Goal: Task Accomplishment & Management: Use online tool/utility

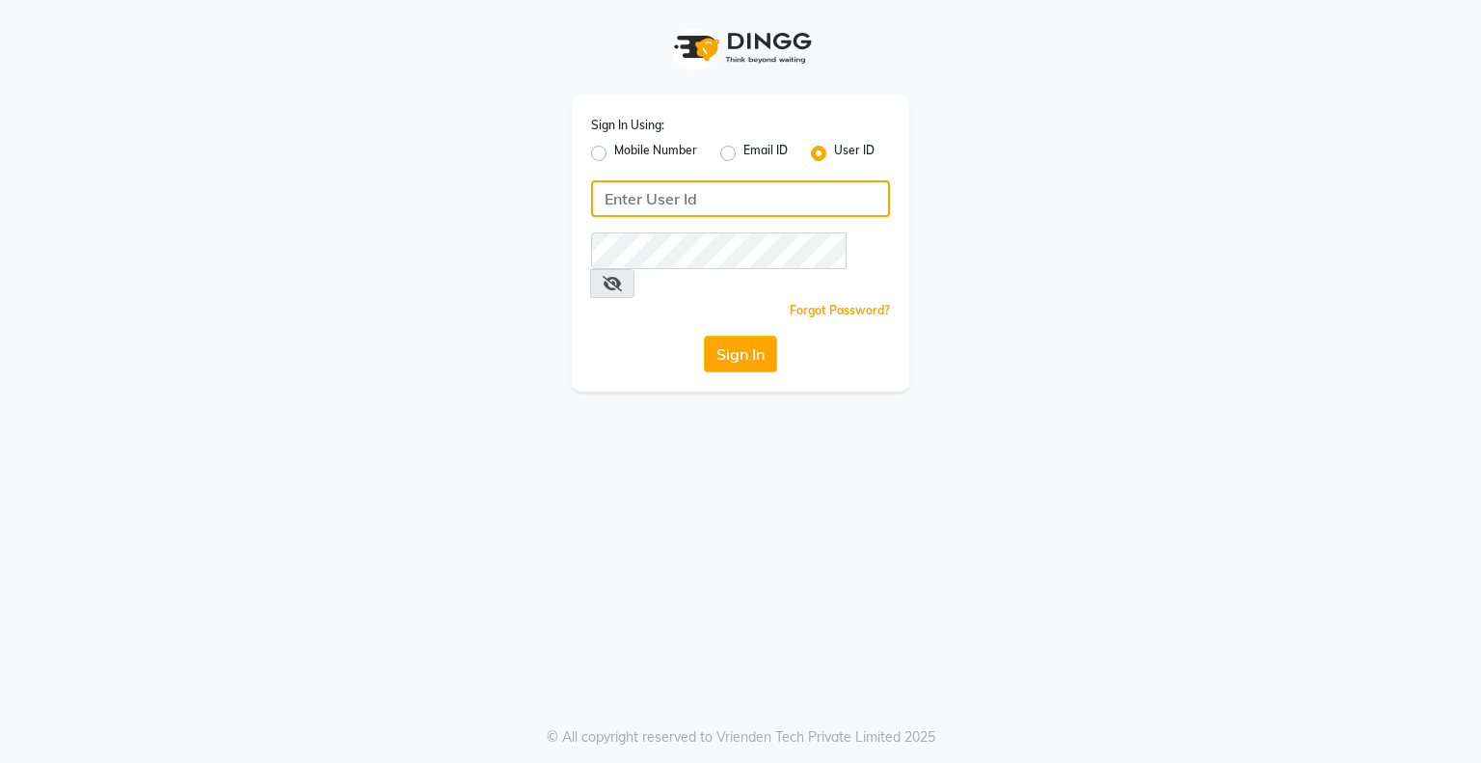
click at [639, 207] on input "Username" at bounding box center [740, 198] width 299 height 37
type input "e"
type input "embellishunisexsalon"
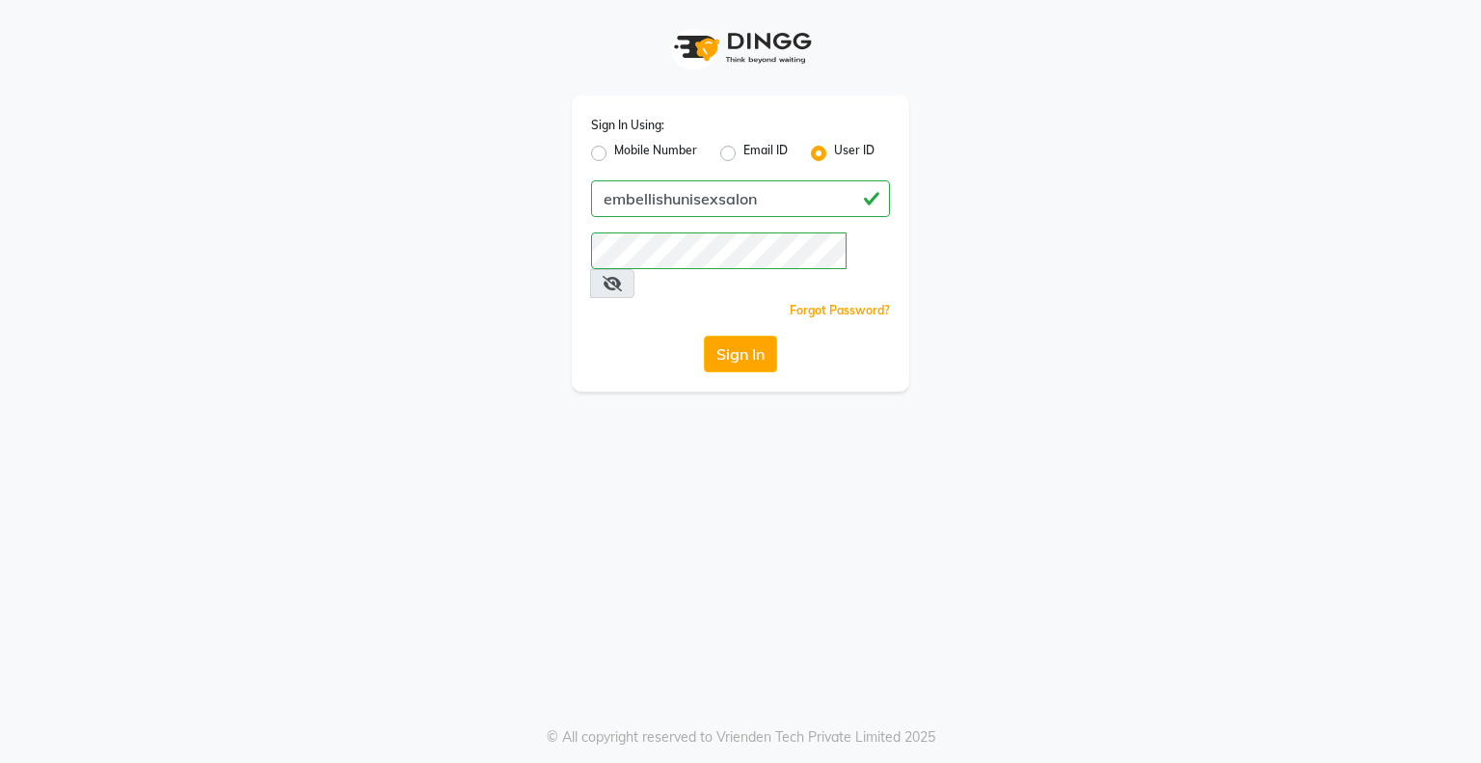
click at [635, 269] on span at bounding box center [612, 283] width 44 height 29
click at [622, 276] on icon at bounding box center [612, 283] width 19 height 15
click at [826, 474] on div "Sign In Using: Mobile Number Email ID User ID embellishunisexsalon Remember me …" at bounding box center [740, 381] width 1481 height 763
click at [752, 336] on button "Sign In" at bounding box center [740, 354] width 73 height 37
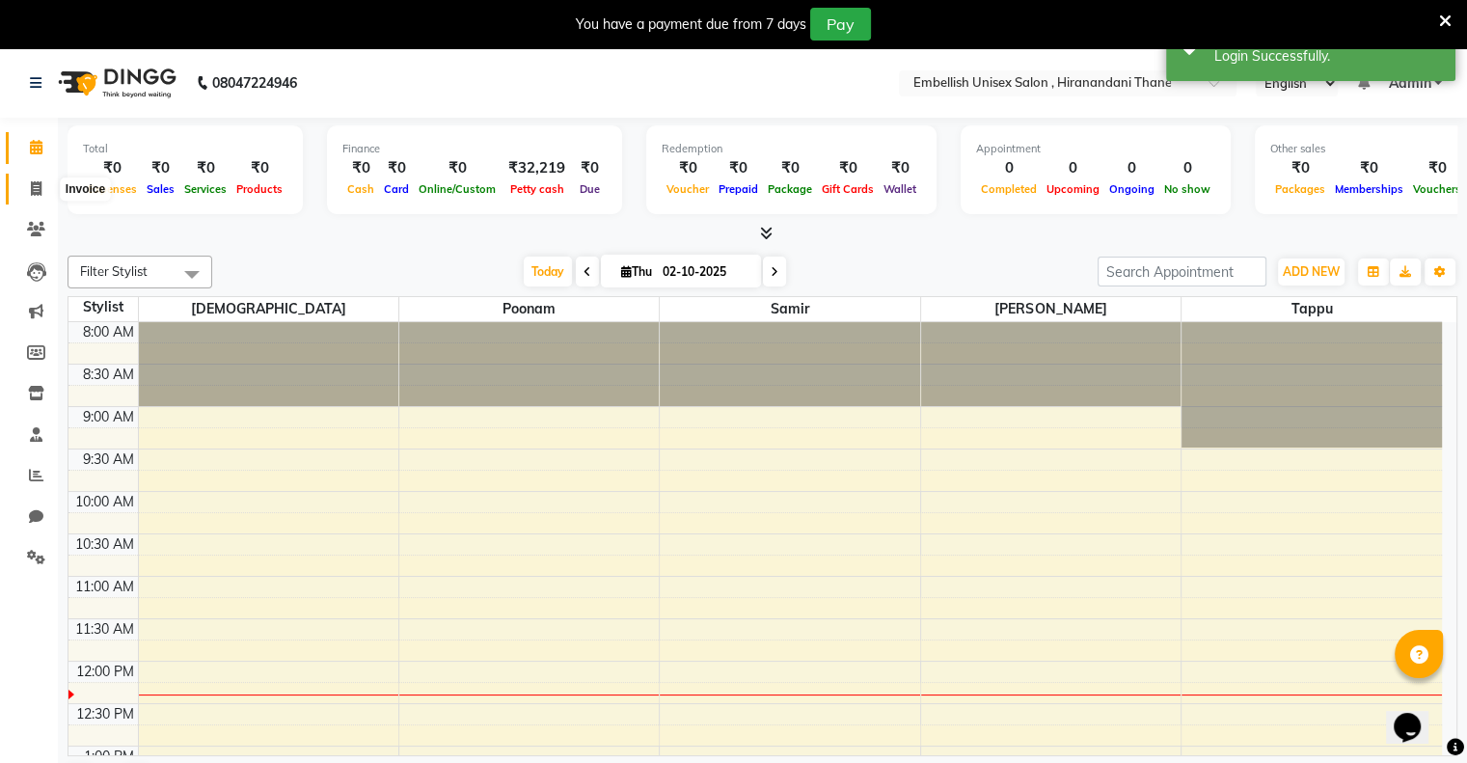
click at [35, 192] on icon at bounding box center [36, 188] width 11 height 14
select select "8665"
select select "service"
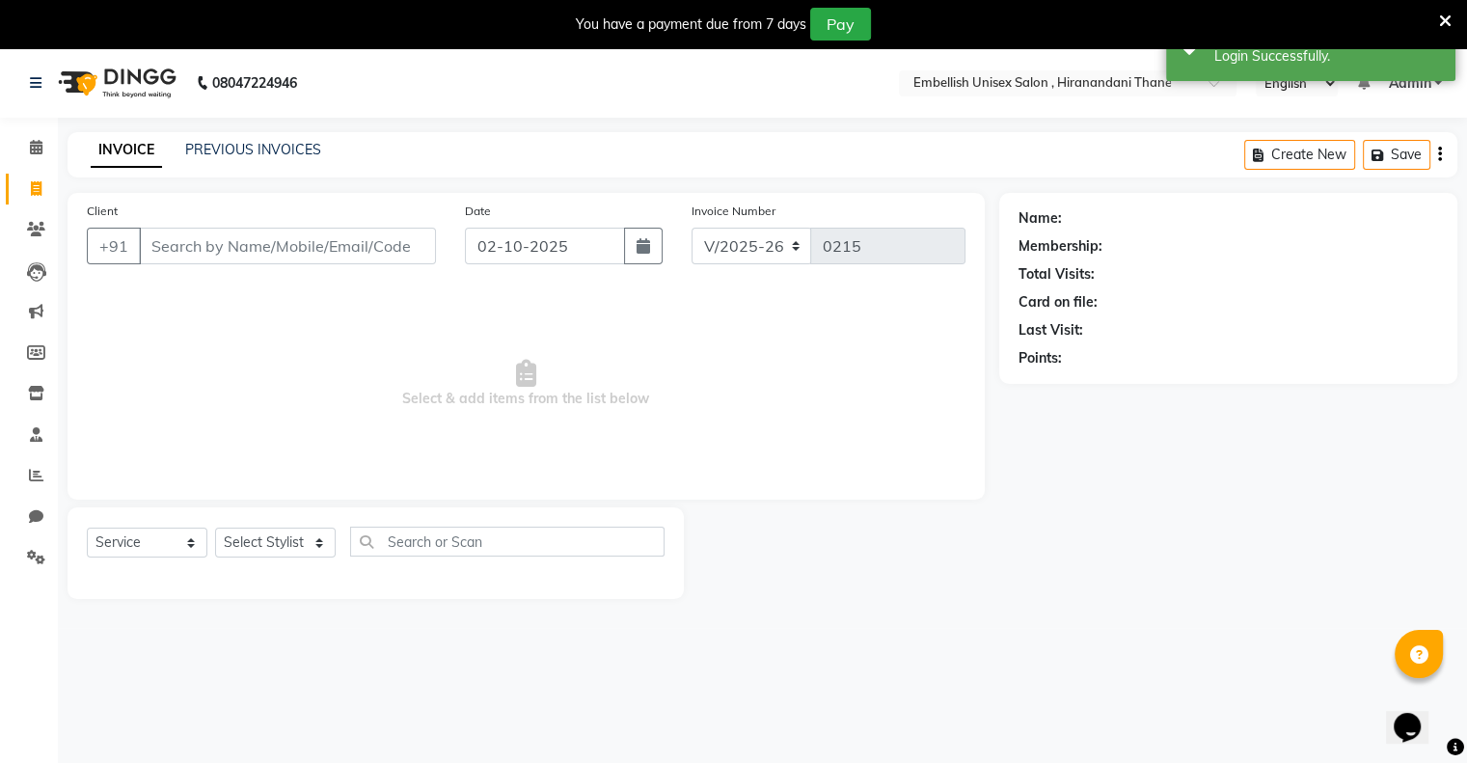
click at [166, 241] on input "Client" at bounding box center [287, 246] width 297 height 37
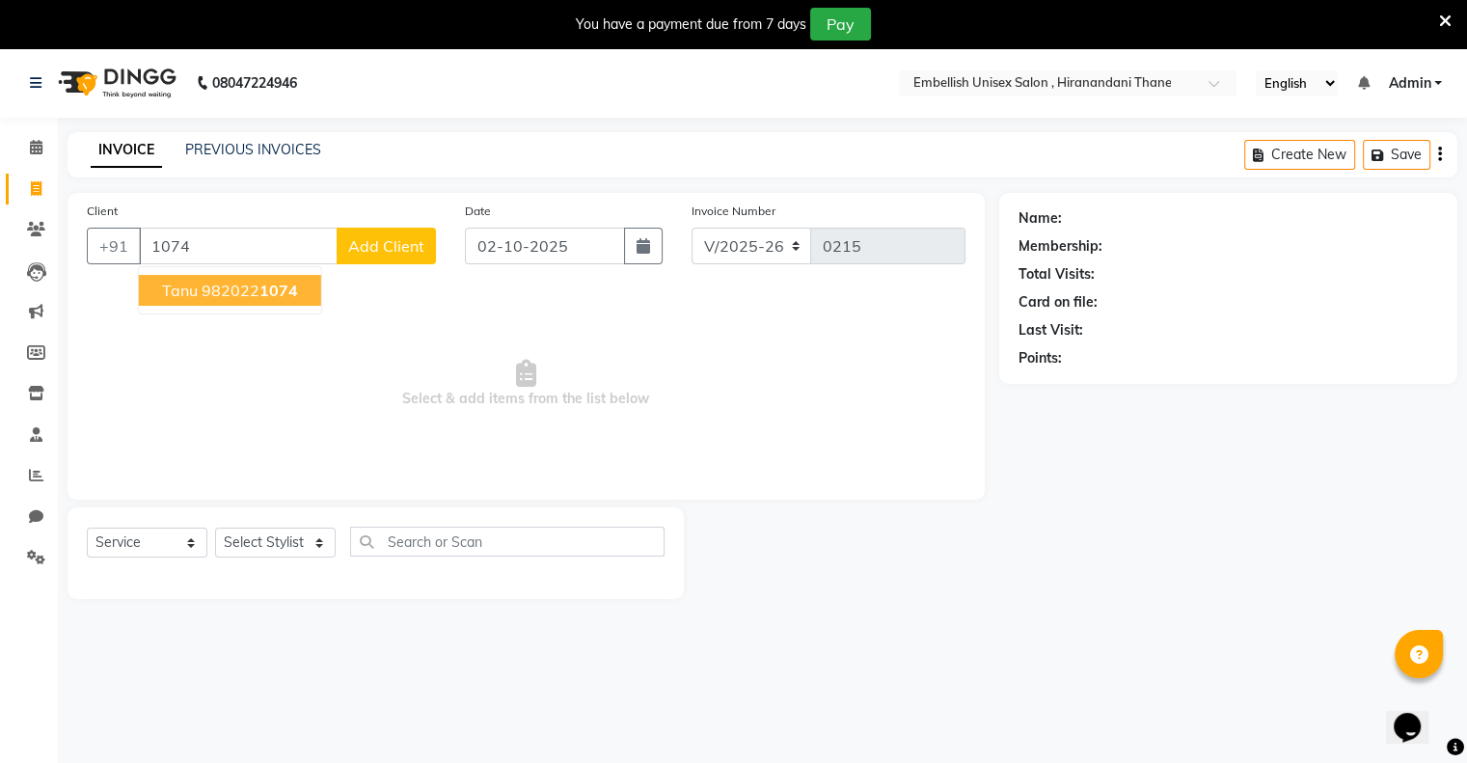
click at [224, 289] on ngb-highlight "982022 1074" at bounding box center [250, 290] width 96 height 19
type input "9820221074"
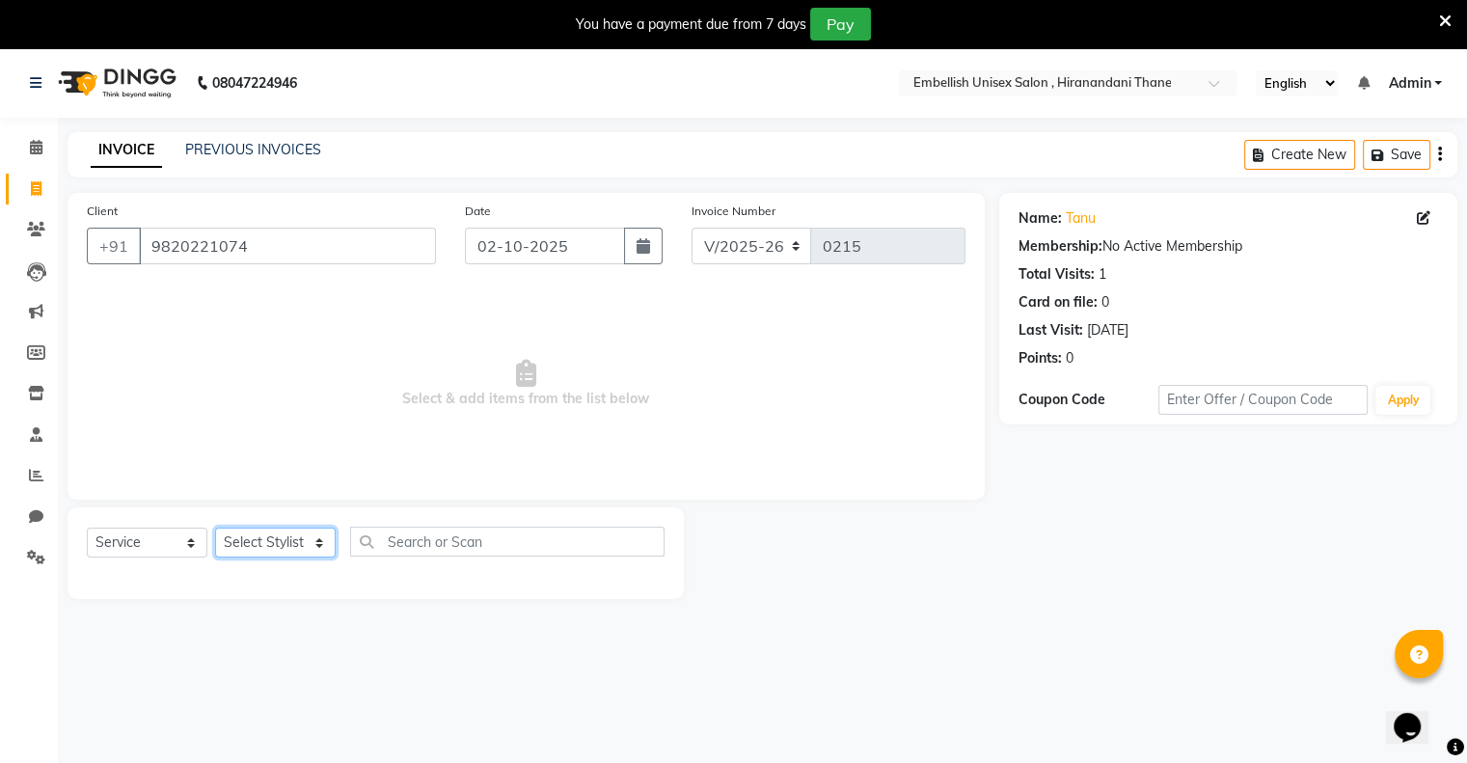
click at [323, 537] on select "Select Stylist [PERSON_NAME] Poonam Samir Tappu [PERSON_NAME]" at bounding box center [275, 543] width 121 height 30
select select "87267"
click at [215, 528] on select "Select Stylist [PERSON_NAME] Poonam Samir Tappu [PERSON_NAME]" at bounding box center [275, 543] width 121 height 30
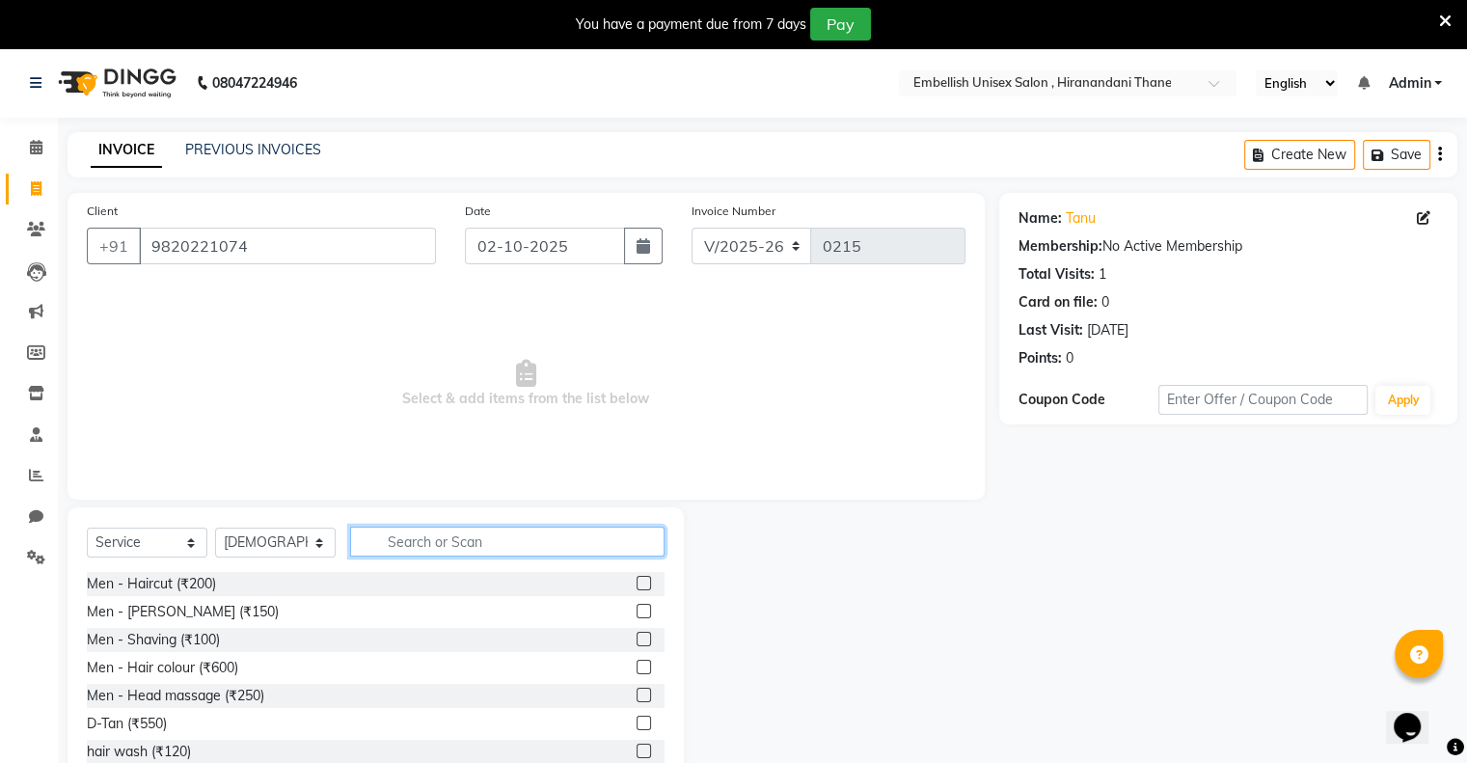
click at [393, 547] on input "text" at bounding box center [507, 542] width 314 height 30
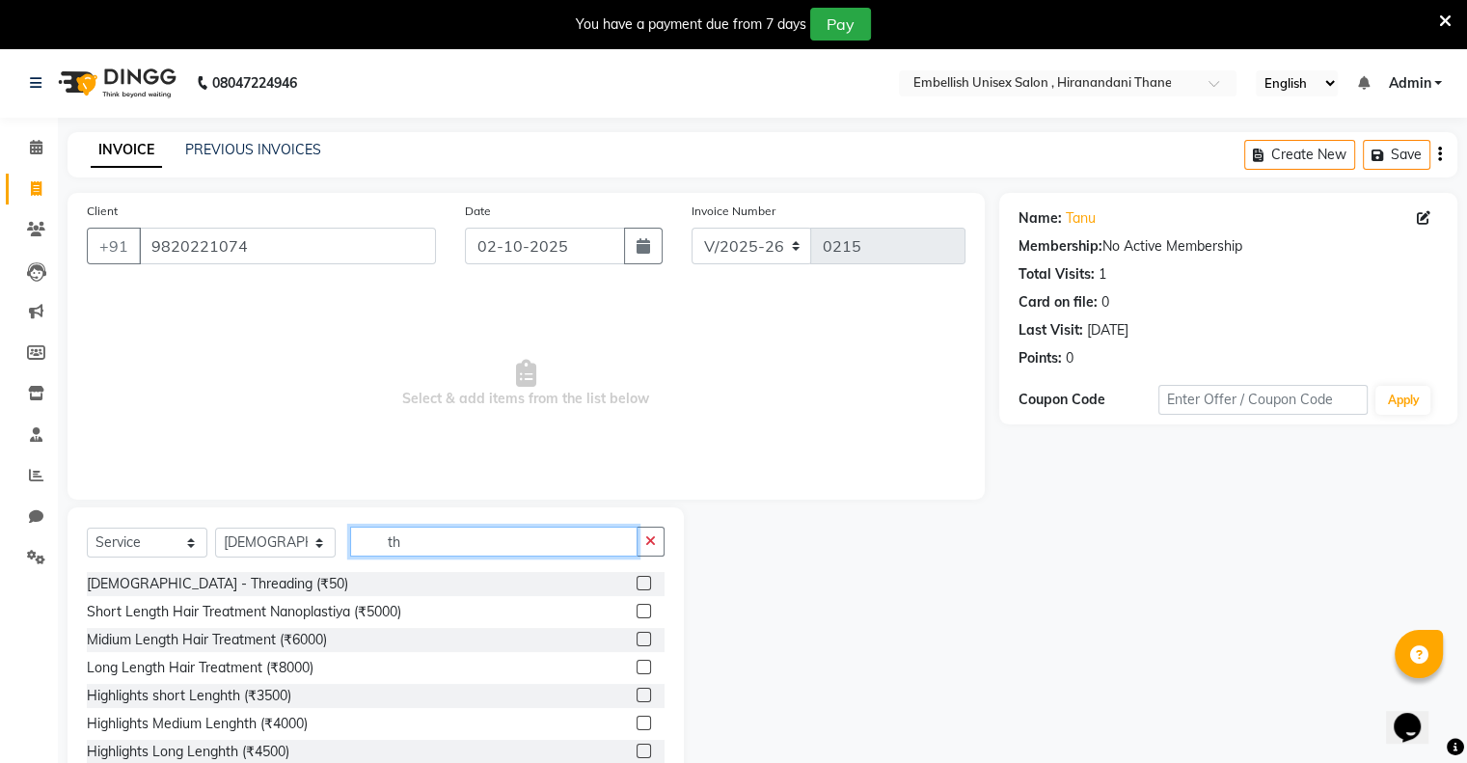
type input "th"
click at [637, 581] on label at bounding box center [644, 583] width 14 height 14
click at [637, 581] on input "checkbox" at bounding box center [643, 584] width 13 height 13
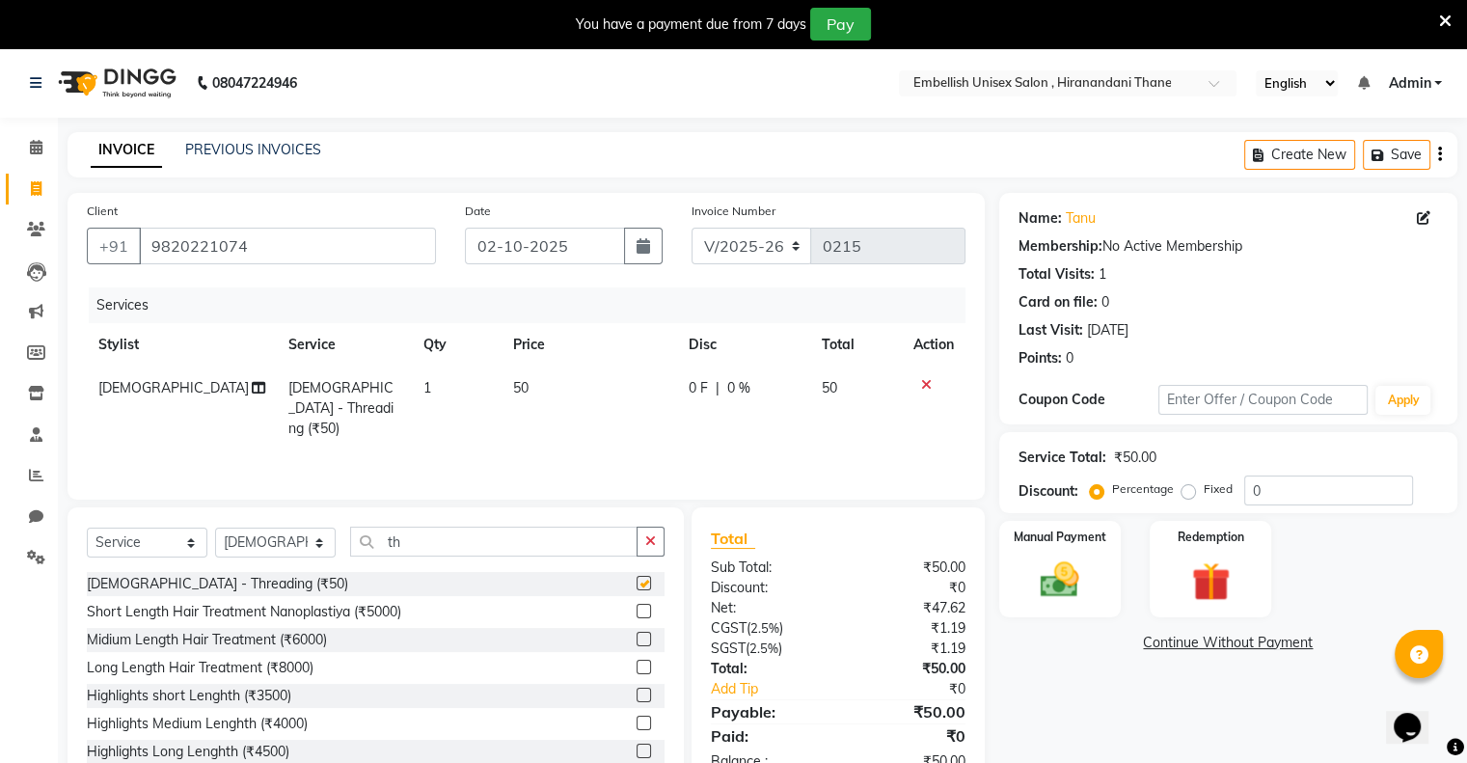
checkbox input "false"
drag, startPoint x: 628, startPoint y: 581, endPoint x: 451, endPoint y: 532, distance: 183.0
click at [451, 532] on div "Select Service Product Membership Package Voucher Prepaid Gift Card Select Styl…" at bounding box center [376, 649] width 616 height 284
click at [451, 532] on input "th" at bounding box center [493, 542] width 287 height 30
type input "t"
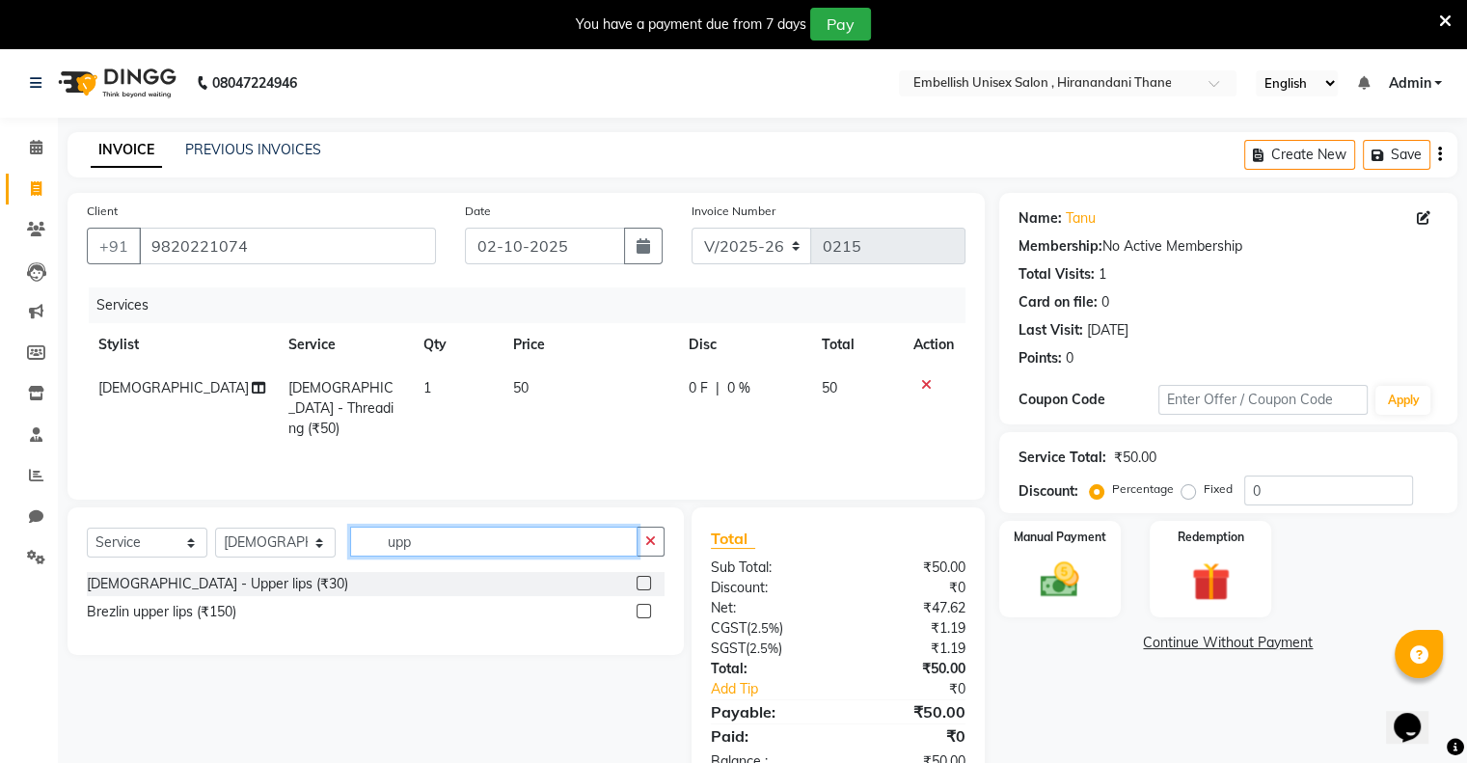
type input "upp"
click at [640, 582] on label at bounding box center [644, 583] width 14 height 14
click at [640, 582] on input "checkbox" at bounding box center [643, 584] width 13 height 13
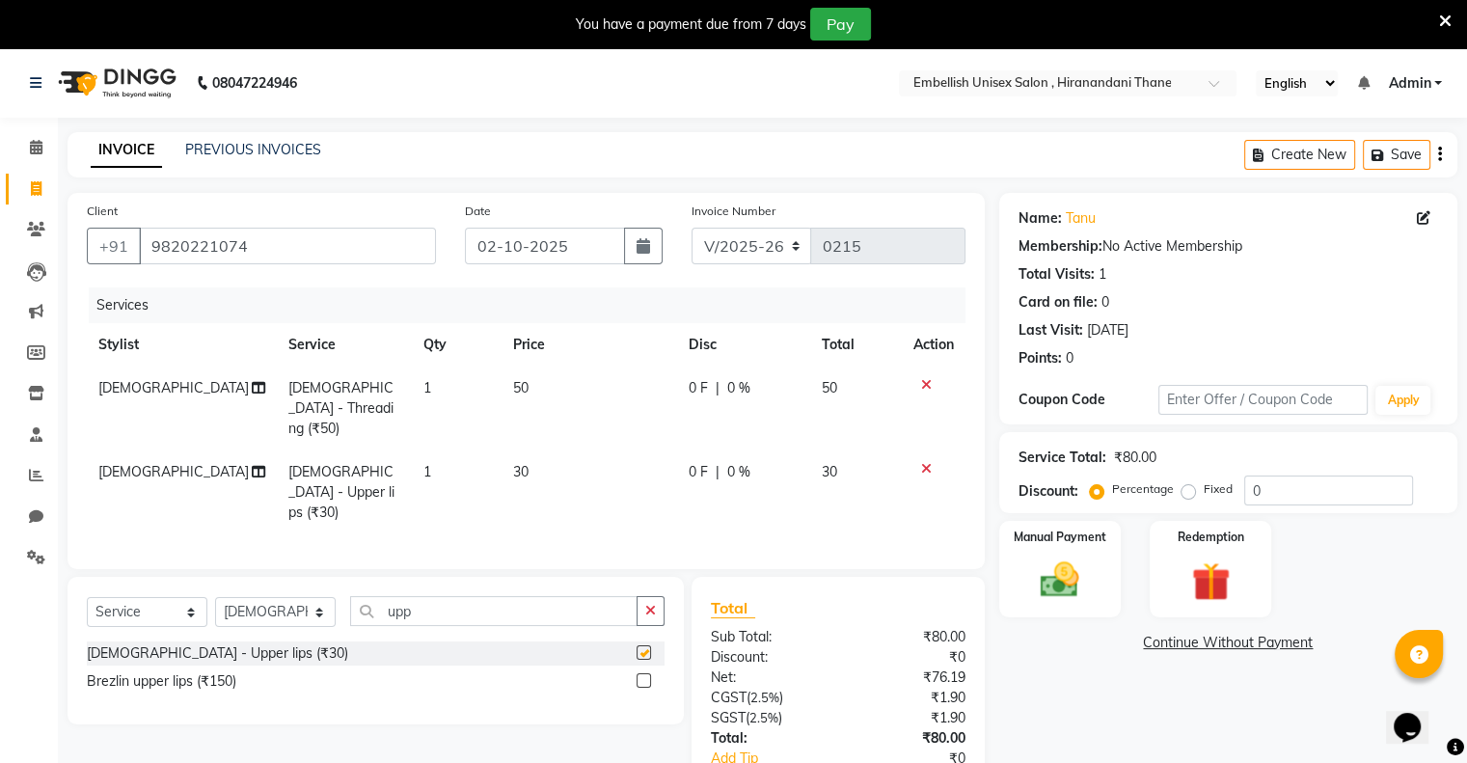
checkbox input "false"
click at [420, 596] on input "upp" at bounding box center [493, 611] width 287 height 30
type input "u"
type input "f"
type input "chi"
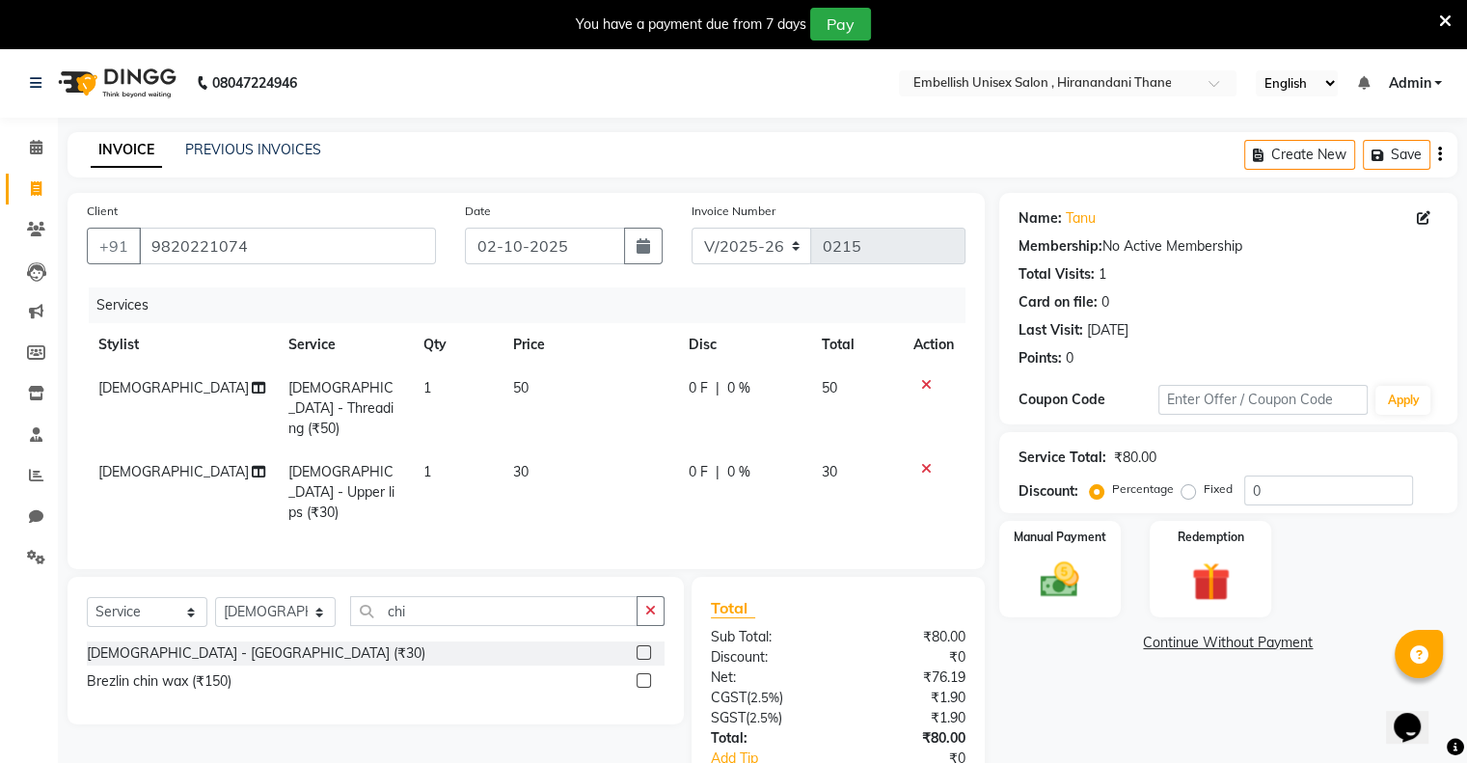
click at [652, 641] on div at bounding box center [651, 653] width 28 height 24
click at [642, 645] on label at bounding box center [644, 652] width 14 height 14
click at [642, 647] on input "checkbox" at bounding box center [643, 653] width 13 height 13
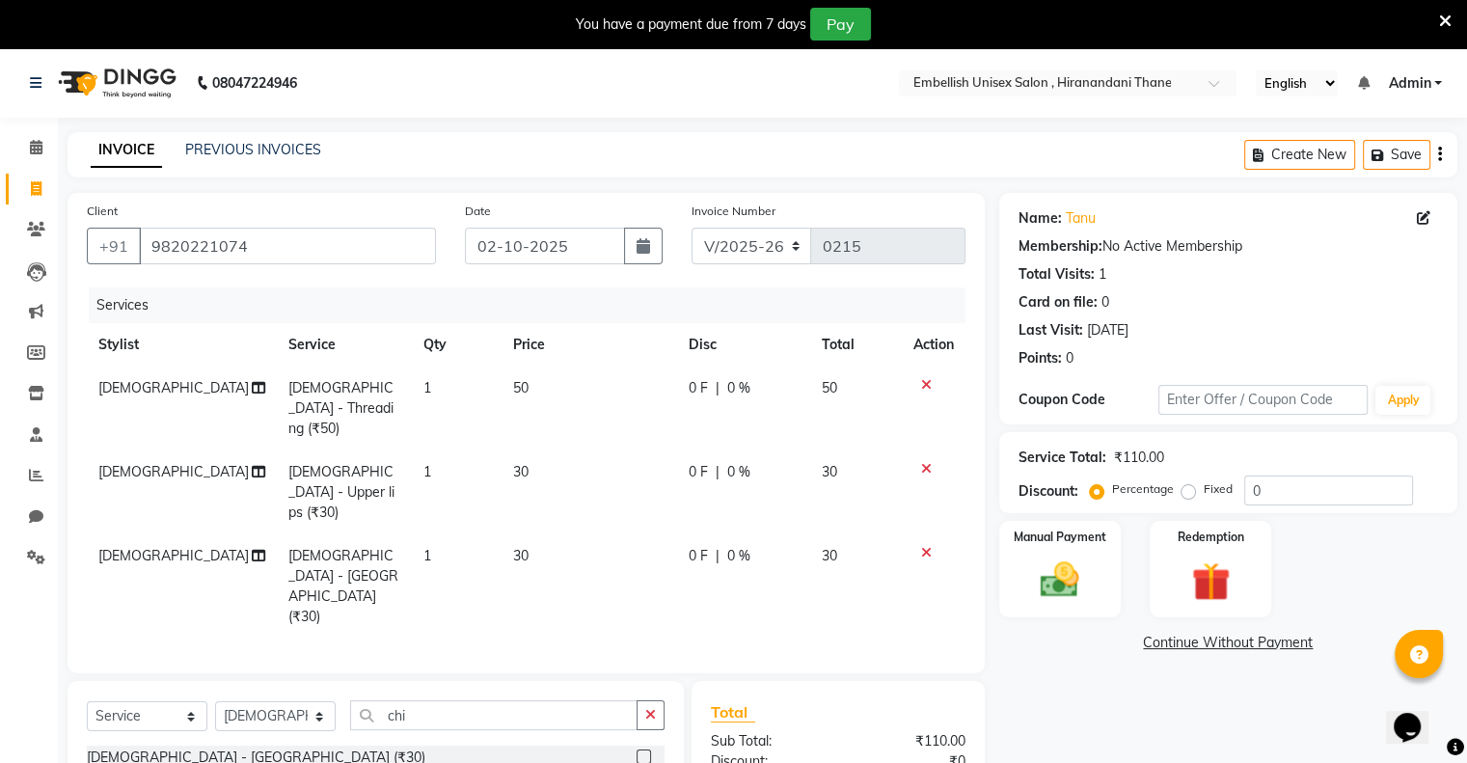
click at [642, 749] on label at bounding box center [644, 756] width 14 height 14
click at [642, 751] on input "checkbox" at bounding box center [643, 757] width 13 height 13
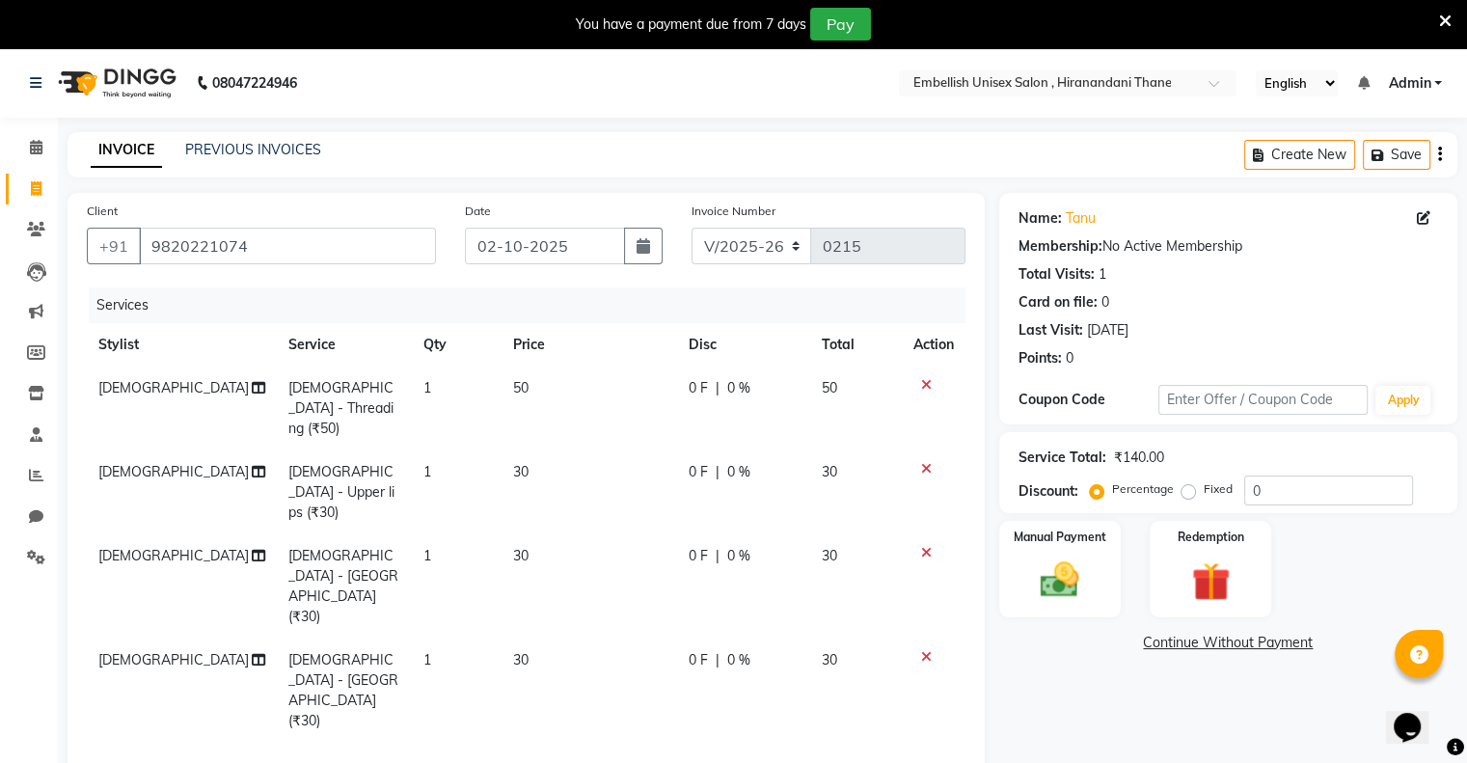
checkbox input "false"
click at [546, 638] on td "30" at bounding box center [588, 690] width 175 height 104
select select "87267"
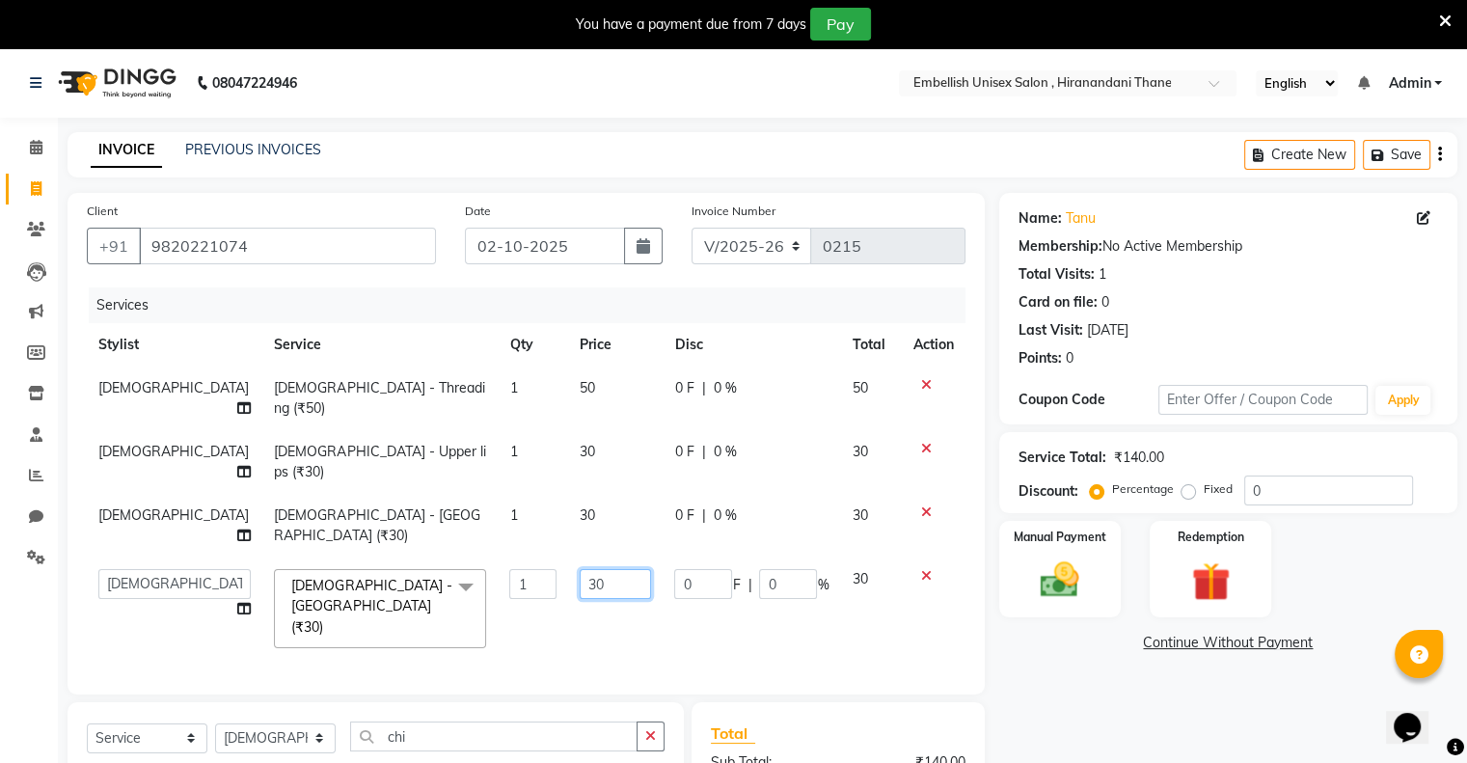
click at [590, 569] on input "30" at bounding box center [615, 584] width 71 height 30
type input "3"
type input "40"
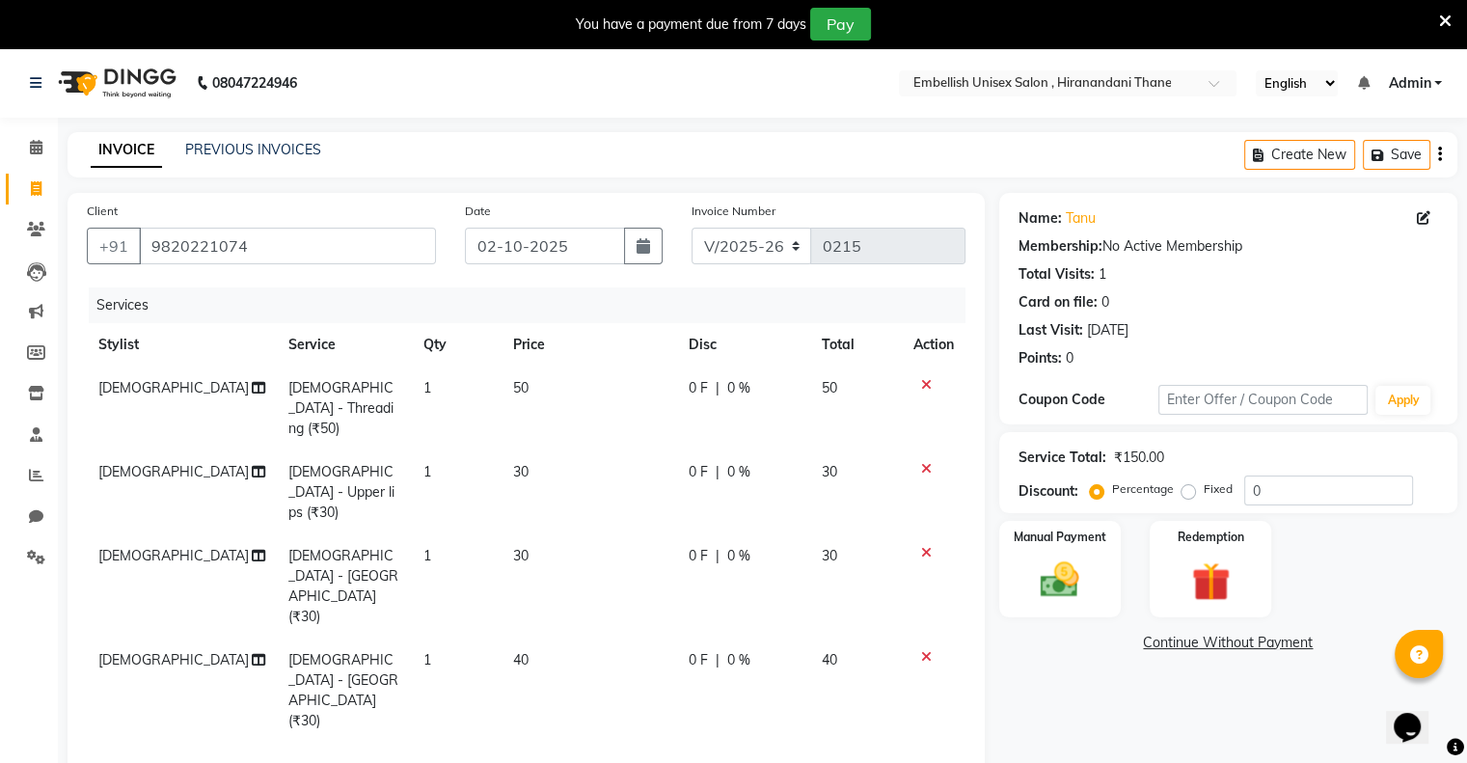
click at [1096, 740] on div "Name: Tanu Membership: No Active Membership Total Visits: 1 Card on file: 0 Las…" at bounding box center [1235, 631] width 473 height 876
click at [1082, 588] on img at bounding box center [1059, 580] width 65 height 46
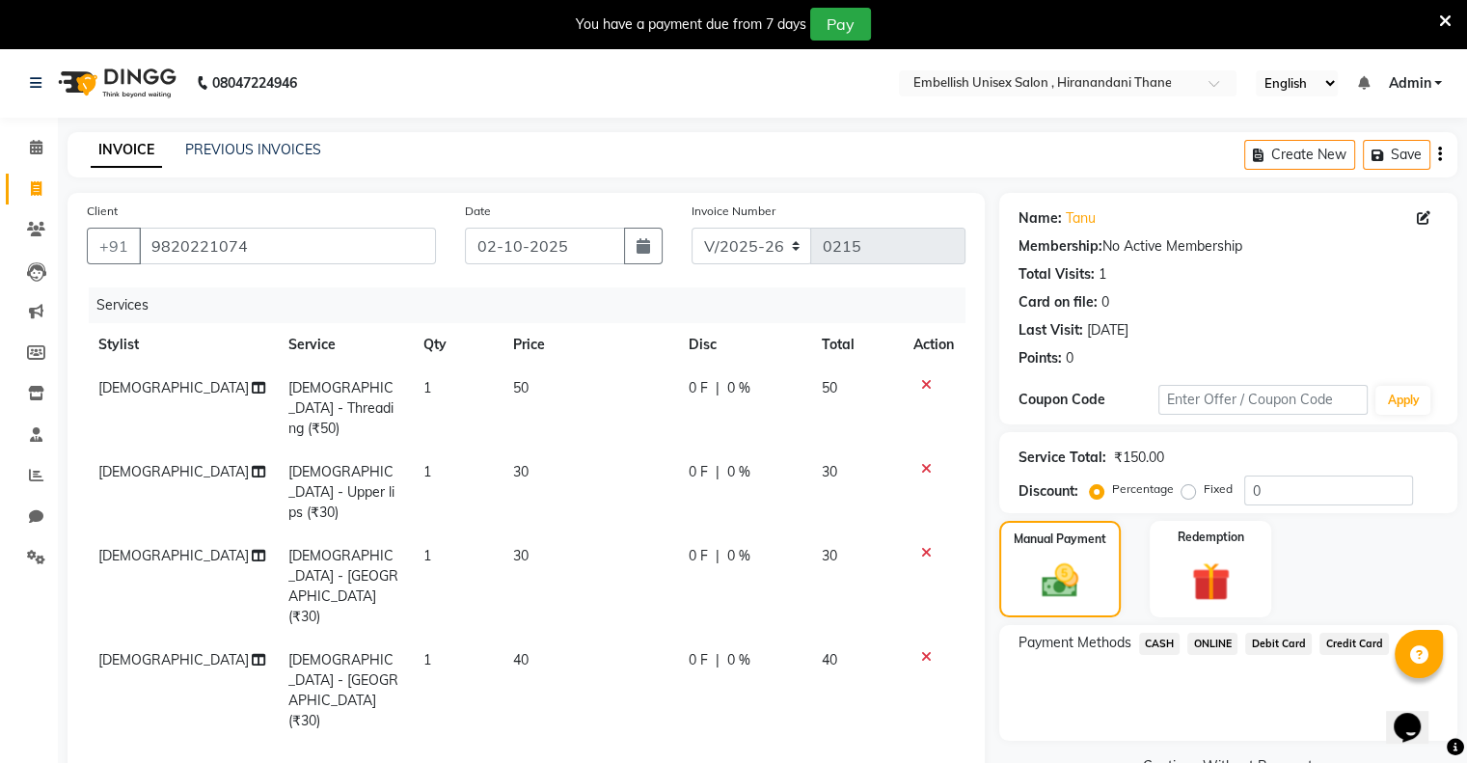
click at [1207, 638] on span "ONLINE" at bounding box center [1212, 644] width 50 height 22
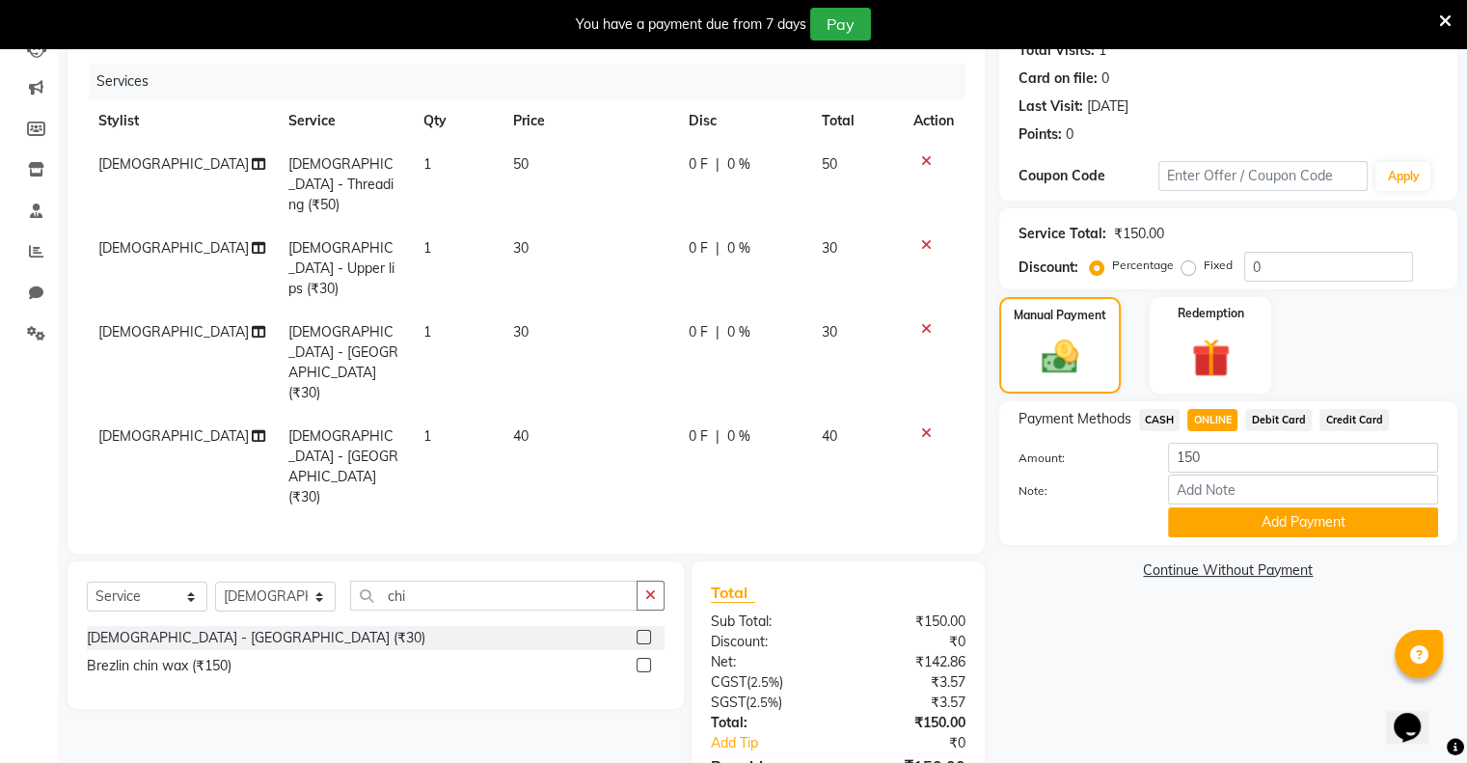
scroll to position [228, 0]
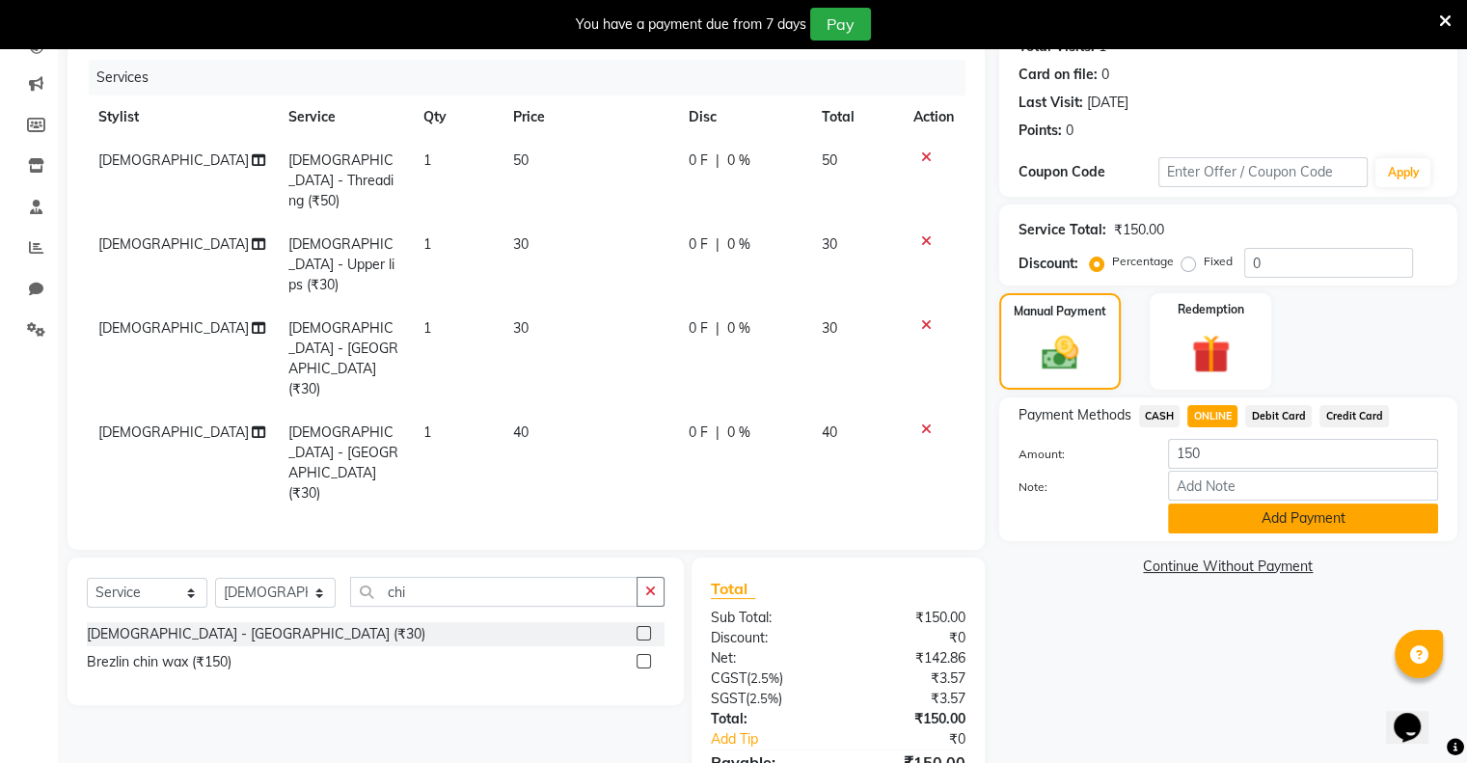
click at [1223, 522] on button "Add Payment" at bounding box center [1303, 518] width 270 height 30
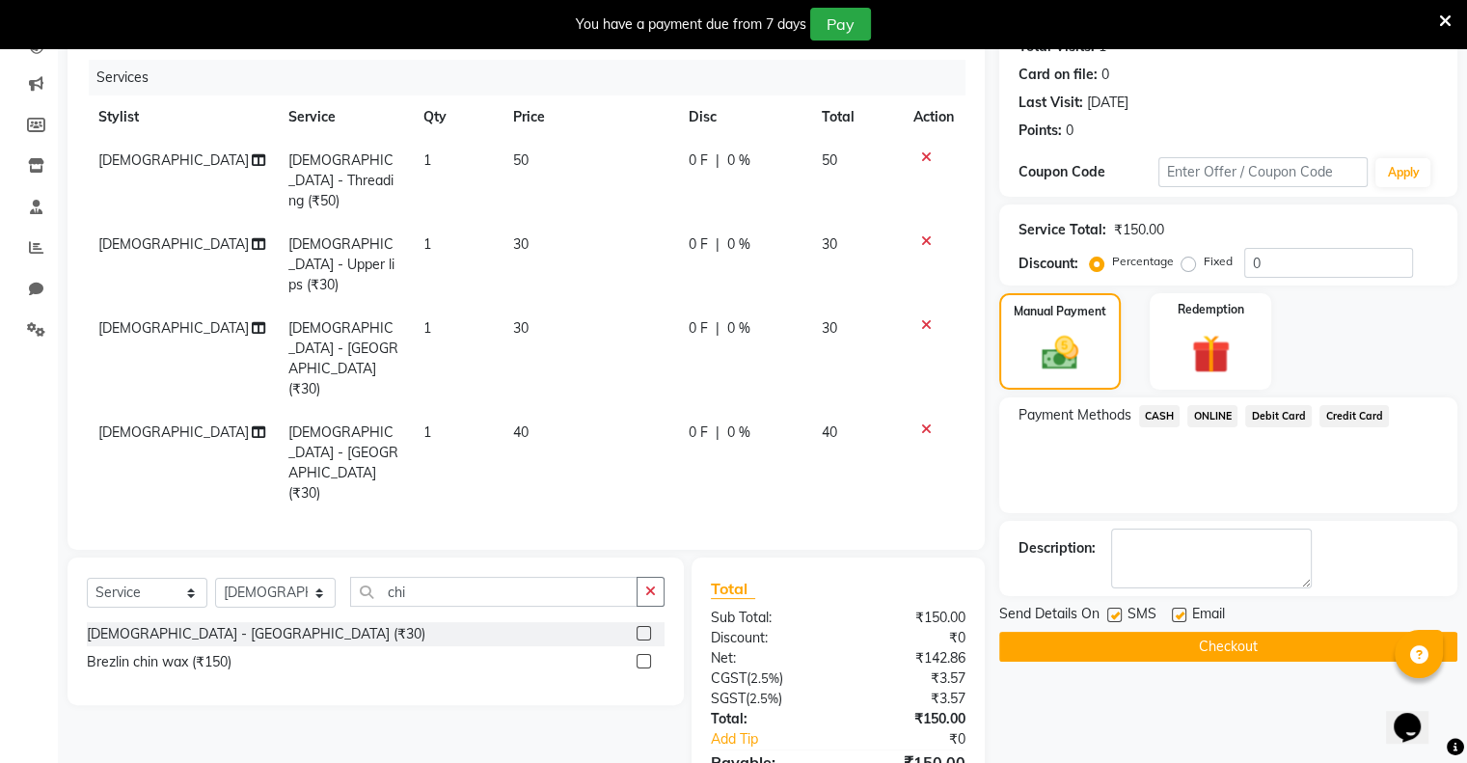
click at [1199, 657] on button "Checkout" at bounding box center [1228, 647] width 458 height 30
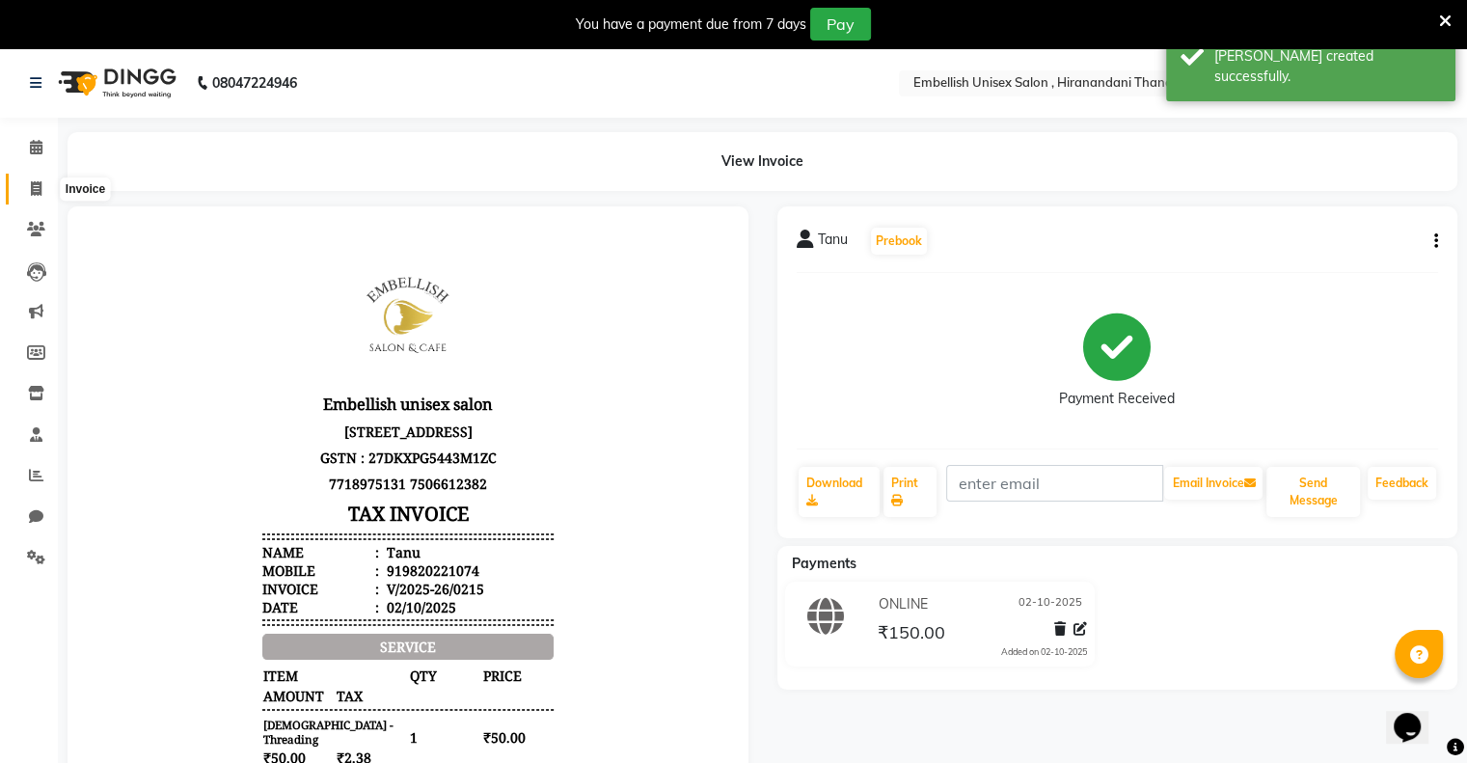
click at [35, 183] on icon at bounding box center [36, 188] width 11 height 14
select select "service"
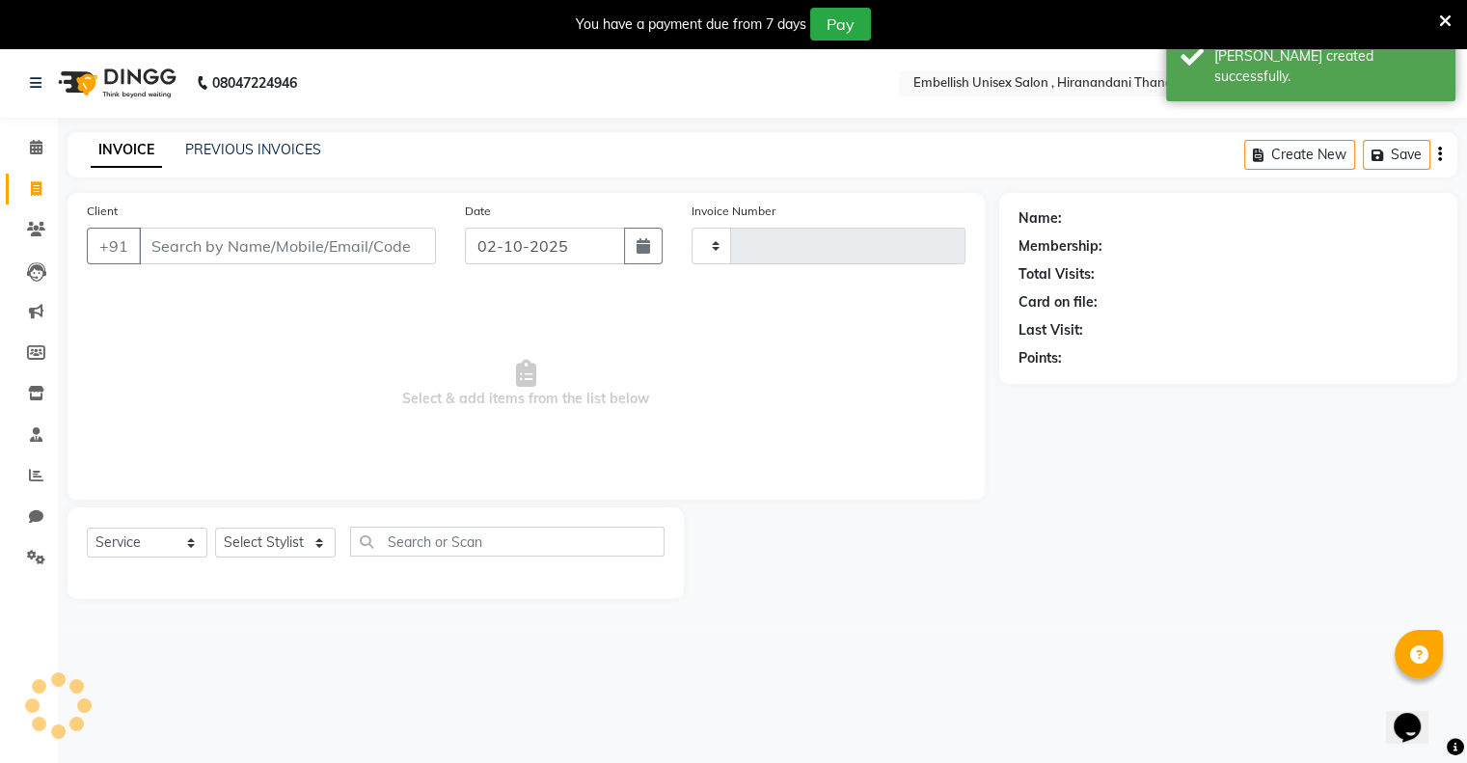
type input "0216"
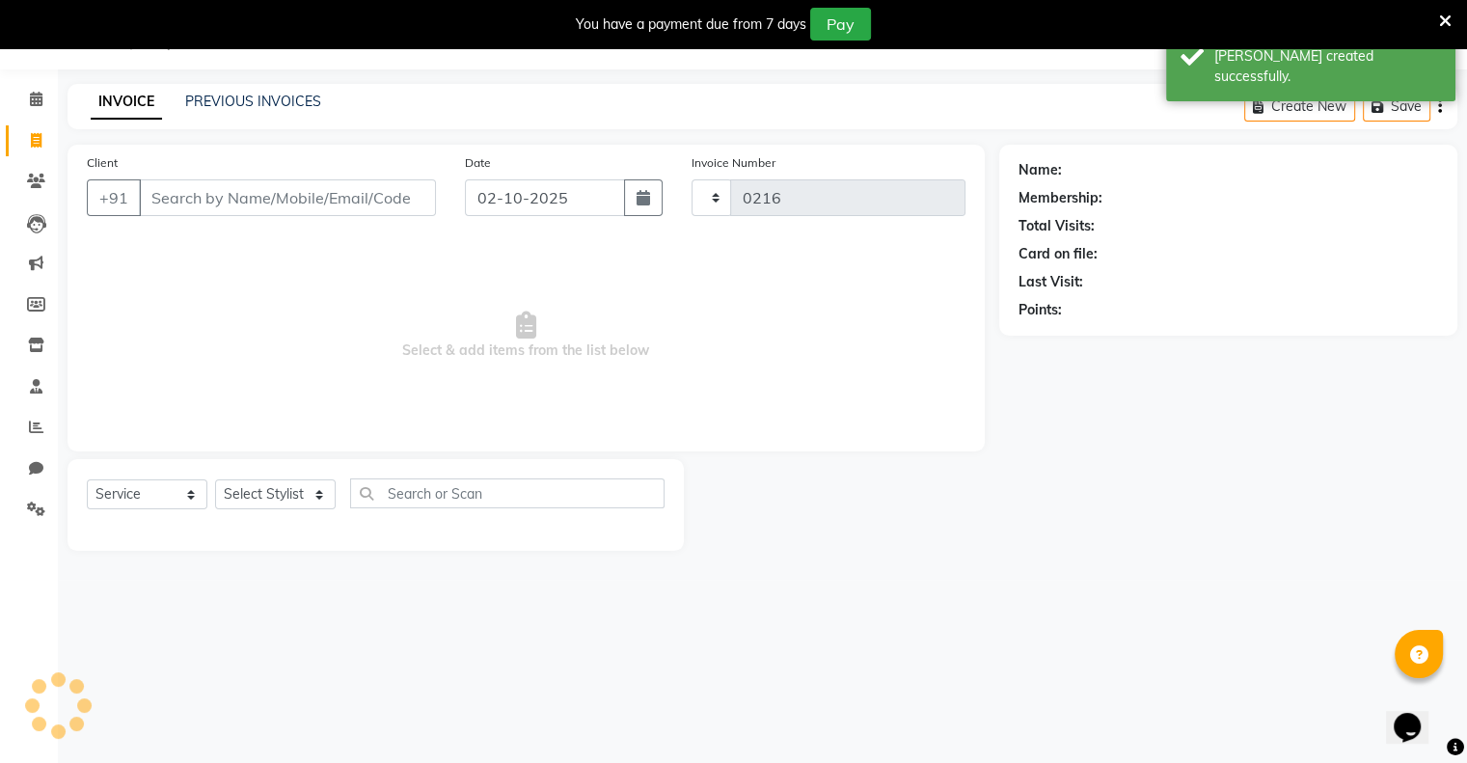
select select "8665"
